Goal: Transaction & Acquisition: Obtain resource

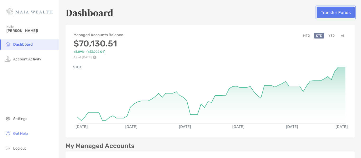
click at [326, 11] on button "Transfer Funds" at bounding box center [336, 13] width 38 height 12
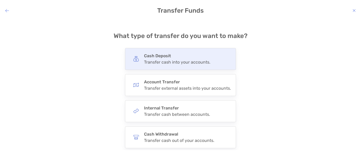
click at [182, 57] on h4 "Cash Deposit" at bounding box center [177, 55] width 66 height 5
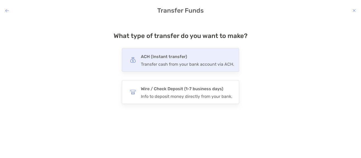
click at [200, 58] on h4 "ACH (Instant transfer)" at bounding box center [187, 56] width 93 height 7
click at [0, 0] on input "***" at bounding box center [0, 0] width 0 height 0
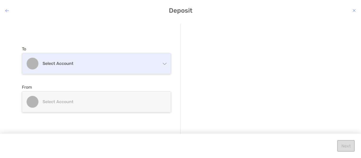
click at [150, 69] on div "Select account" at bounding box center [96, 63] width 149 height 21
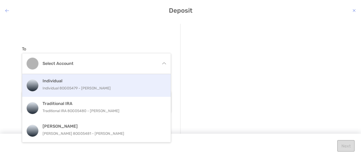
click at [116, 84] on div "Individual Individual 8OG05479 - [PERSON_NAME]" at bounding box center [102, 86] width 119 height 14
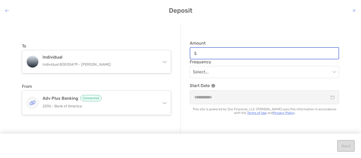
click at [220, 54] on input "Amount" at bounding box center [269, 53] width 140 height 4
click at [211, 53] on input "Amount" at bounding box center [269, 53] width 140 height 4
type input "*****"
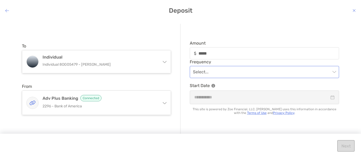
click at [224, 73] on input "modal" at bounding box center [262, 72] width 138 height 12
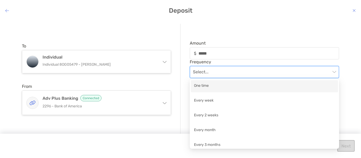
click at [213, 87] on div "One time" at bounding box center [264, 86] width 141 height 7
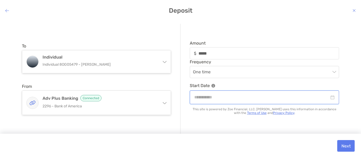
click at [232, 100] on input "modal" at bounding box center [261, 97] width 135 height 7
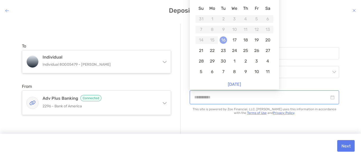
type input "**********"
click at [224, 40] on div "16" at bounding box center [223, 40] width 7 height 7
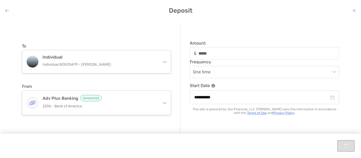
click at [178, 84] on div "To Individual Individual 8OG05479 - [PERSON_NAME] Individual Individual 8OG0547…" at bounding box center [101, 79] width 159 height 111
click at [346, 149] on button "Next" at bounding box center [346, 146] width 17 height 12
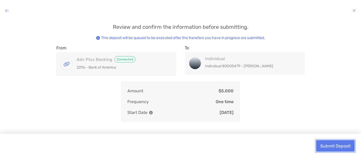
click at [337, 149] on button "Submit Deposit" at bounding box center [335, 146] width 39 height 12
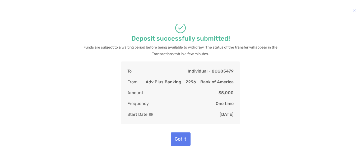
scroll to position [1, 0]
click at [181, 143] on button "Got it" at bounding box center [181, 139] width 20 height 13
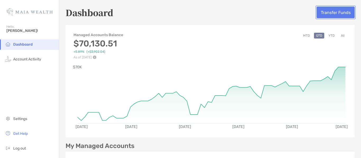
click at [330, 11] on button "Transfer Funds" at bounding box center [336, 13] width 38 height 12
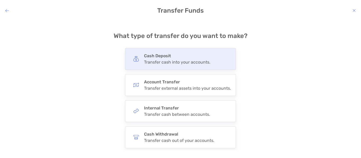
click at [210, 59] on div "Cash Deposit Transfer cash into your accounts." at bounding box center [180, 59] width 111 height 22
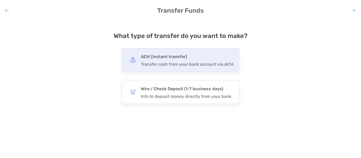
click at [208, 61] on div "ACH (Instant transfer) Transfer cash from your bank account via ACH." at bounding box center [187, 60] width 93 height 14
click at [0, 0] on input "***" at bounding box center [0, 0] width 0 height 0
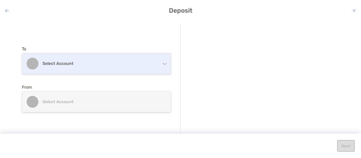
click at [133, 71] on div "Select account" at bounding box center [96, 63] width 149 height 21
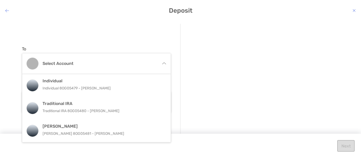
click at [122, 84] on div "Individual Individual 8OG05479 - [PERSON_NAME]" at bounding box center [102, 86] width 119 height 14
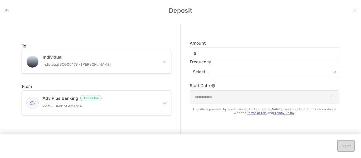
click at [10, 11] on h4 "Deposit" at bounding box center [180, 10] width 361 height 7
click at [9, 11] on icon "modal" at bounding box center [7, 10] width 4 height 4
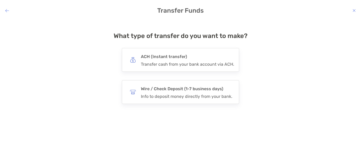
click at [355, 10] on icon "modal" at bounding box center [354, 10] width 3 height 4
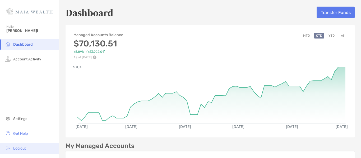
click at [21, 148] on span "Log out" at bounding box center [19, 149] width 13 height 4
